Goal: Task Accomplishment & Management: Use online tool/utility

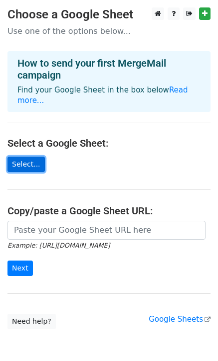
click at [32, 162] on link "Select..." at bounding box center [25, 164] width 37 height 15
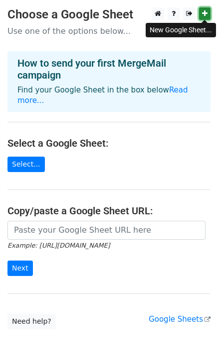
click at [206, 14] on icon at bounding box center [204, 13] width 5 height 7
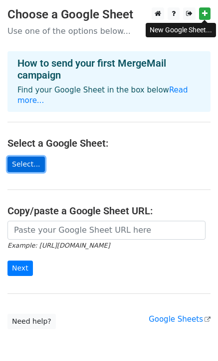
click at [18, 162] on link "Select..." at bounding box center [25, 164] width 37 height 15
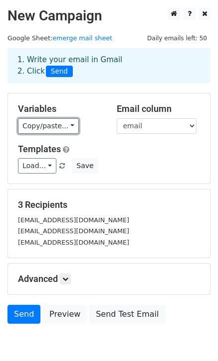
click at [54, 125] on link "Copy/paste..." at bounding box center [48, 126] width 61 height 15
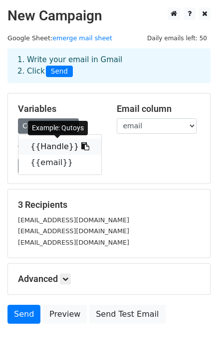
click at [68, 150] on link "{{Handle}}" at bounding box center [59, 147] width 83 height 16
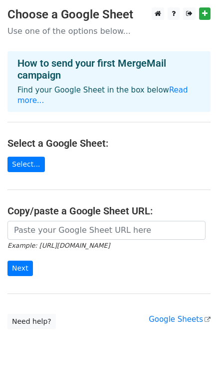
click at [29, 155] on main "Choose a Google Sheet Use one of the options below... How to send your first Me…" at bounding box center [109, 168] width 218 height 322
click at [30, 161] on link "Select..." at bounding box center [25, 164] width 37 height 15
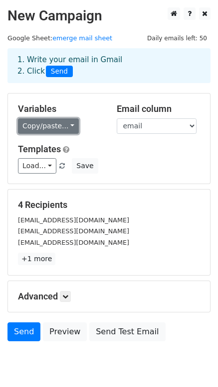
click at [61, 130] on link "Copy/paste..." at bounding box center [48, 126] width 61 height 15
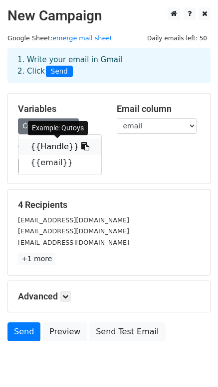
click at [81, 147] on icon at bounding box center [85, 146] width 8 height 8
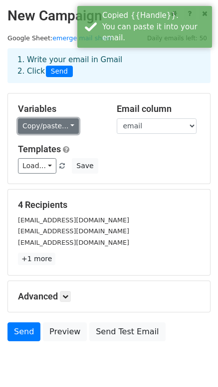
click at [55, 128] on link "Copy/paste..." at bounding box center [48, 126] width 61 height 15
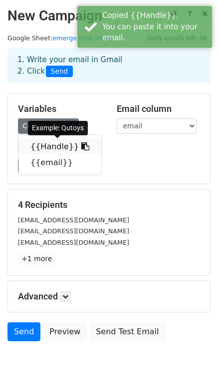
click at [41, 143] on link "{{Handle}}" at bounding box center [59, 147] width 83 height 16
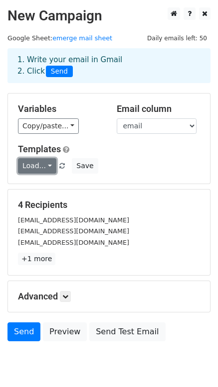
click at [27, 165] on link "Load..." at bounding box center [37, 165] width 38 height 15
